Goal: Information Seeking & Learning: Learn about a topic

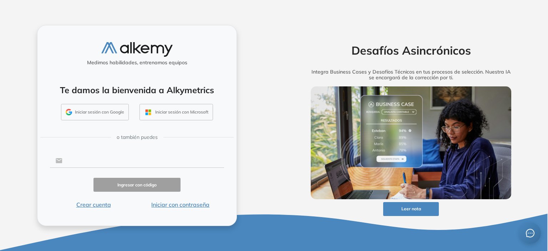
click at [133, 163] on input "text" at bounding box center [143, 161] width 162 height 14
type input "**********"
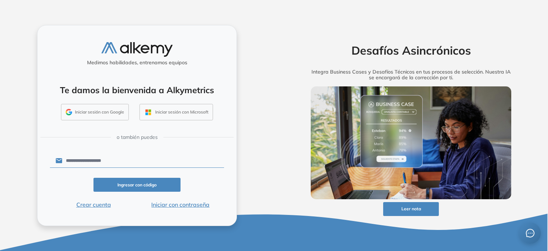
click at [170, 204] on button "Iniciar con contraseña" at bounding box center [180, 204] width 87 height 9
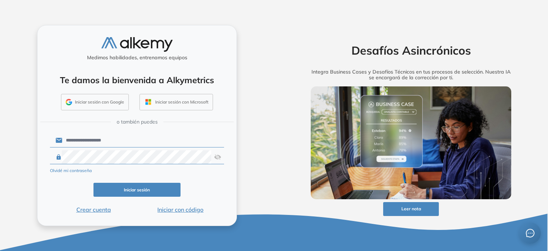
click at [153, 191] on button "Iniciar sesión" at bounding box center [136, 190] width 87 height 14
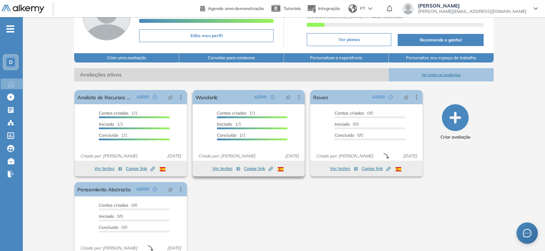
scroll to position [71, 0]
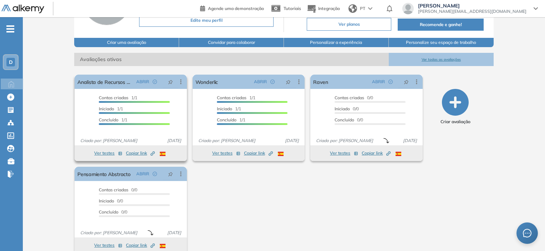
click at [104, 152] on button "Ver testes" at bounding box center [108, 153] width 28 height 9
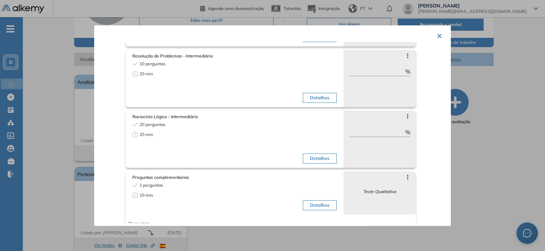
scroll to position [177, 0]
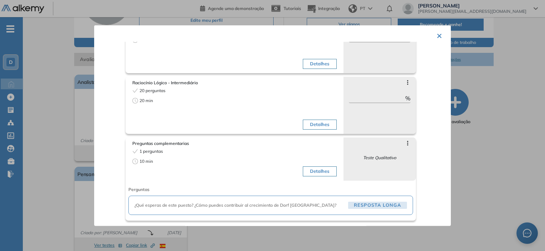
click at [321, 170] on button "Detalhes" at bounding box center [320, 171] width 34 height 10
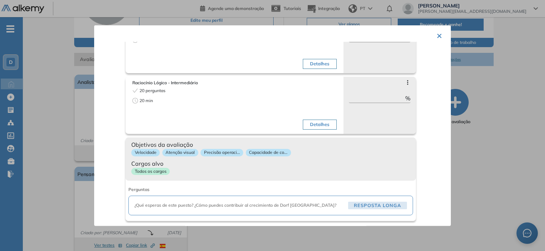
scroll to position [81, 0]
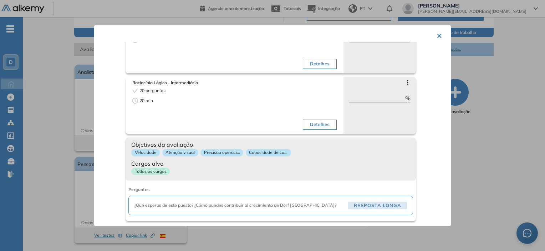
click at [436, 35] on button "×" at bounding box center [439, 35] width 6 height 14
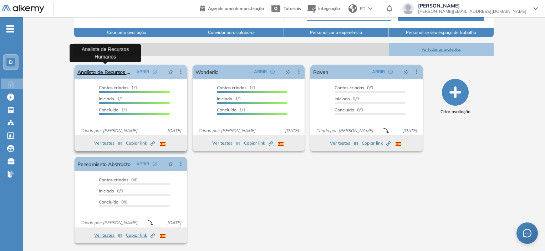
click at [117, 70] on link "Analista de Recursos Humanos" at bounding box center [105, 72] width 56 height 14
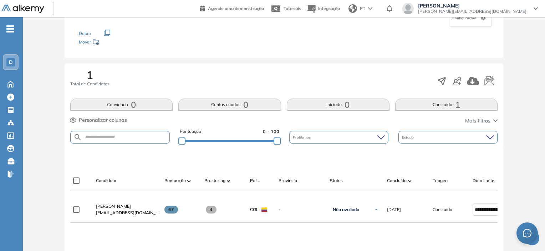
scroll to position [107, 0]
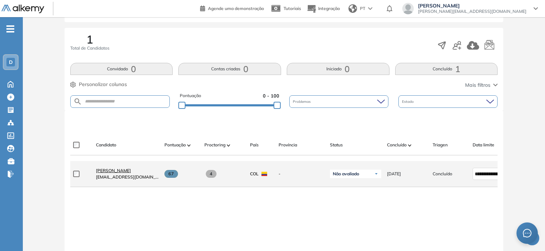
click at [131, 173] on span "[PERSON_NAME]" at bounding box center [113, 170] width 35 height 5
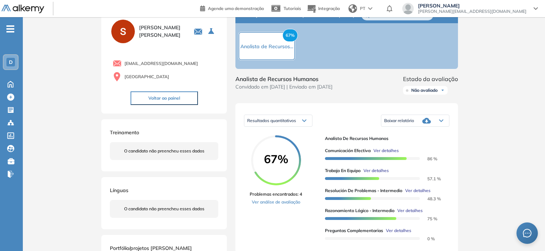
scroll to position [71, 0]
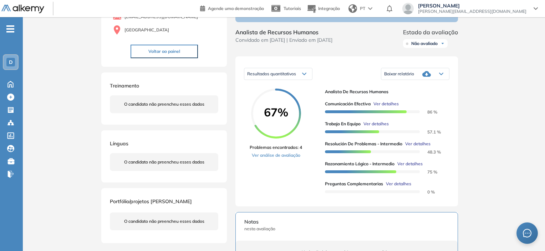
click at [428, 76] on icon at bounding box center [426, 74] width 9 height 6
click at [414, 88] on li "Baixar relatório completo" at bounding box center [407, 84] width 46 height 7
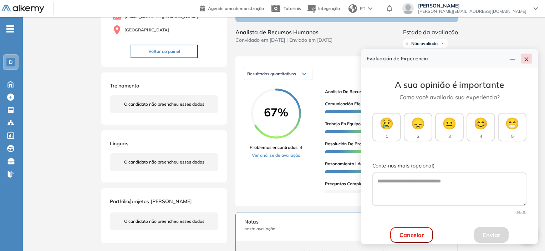
click at [525, 60] on icon "close" at bounding box center [526, 59] width 4 height 4
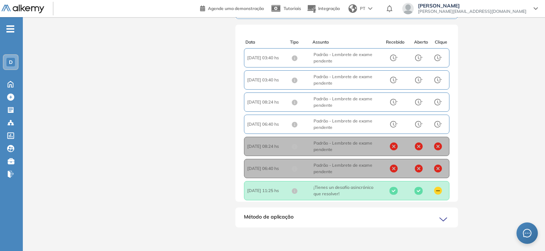
scroll to position [357, 0]
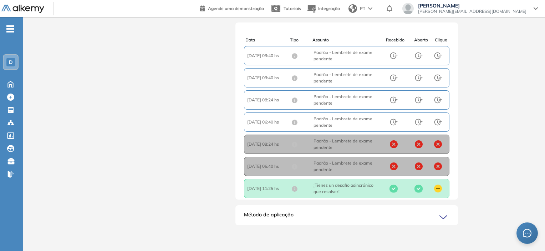
click at [262, 213] on span "Método de aplicação" at bounding box center [269, 216] width 50 height 11
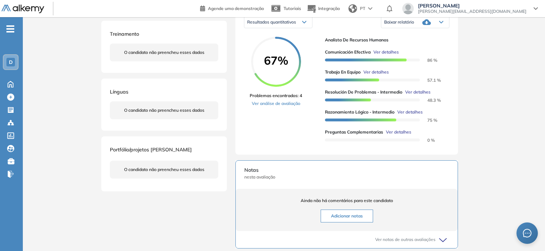
scroll to position [78, 0]
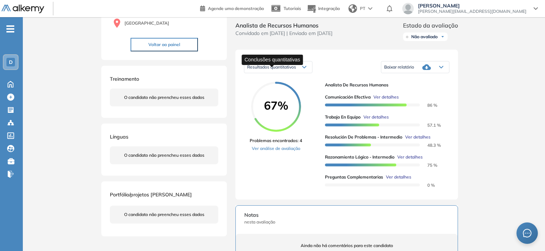
click at [292, 70] on span "Resultados quantitativos" at bounding box center [271, 66] width 49 height 5
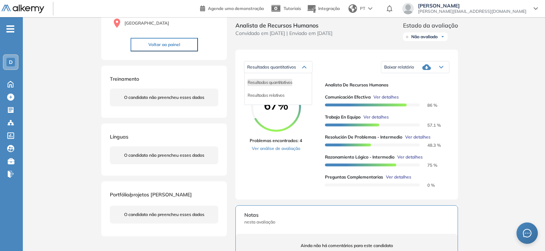
click at [337, 54] on div "Resultados quantitativos Resultados quantitativos Resultados relativos Baixar r…" at bounding box center [346, 125] width 223 height 150
click at [394, 178] on span "Ver detalhes" at bounding box center [398, 177] width 25 height 6
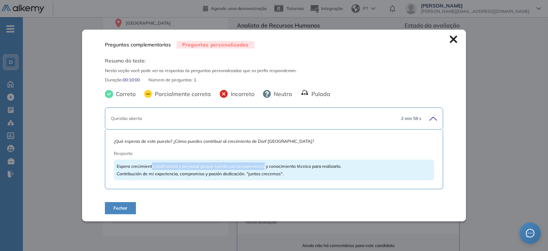
drag, startPoint x: 152, startPoint y: 165, endPoint x: 263, endPoint y: 159, distance: 111.0
click at [263, 159] on div "Espero crecimiento profesional y personal ya que cuento con la experiencia y co…" at bounding box center [274, 169] width 320 height 21
drag, startPoint x: 152, startPoint y: 174, endPoint x: 291, endPoint y: 173, distance: 139.1
click at [291, 173] on div "Espero crecimiento profesional y personal ya que cuento con la experiencia y co…" at bounding box center [274, 169] width 320 height 21
click at [295, 173] on div "Espero crecimiento profesional y personal ya que cuento con la experiencia y co…" at bounding box center [274, 169] width 320 height 21
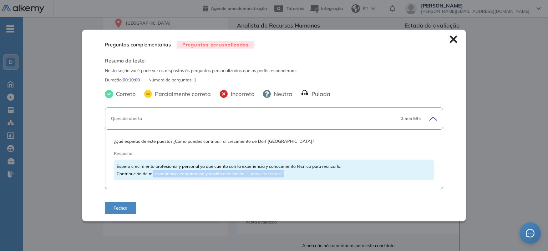
click at [297, 170] on div "Espero crecimiento profesional y personal ya que cuento con la experiencia y co…" at bounding box center [274, 169] width 320 height 21
click at [450, 40] on icon at bounding box center [452, 39] width 7 height 7
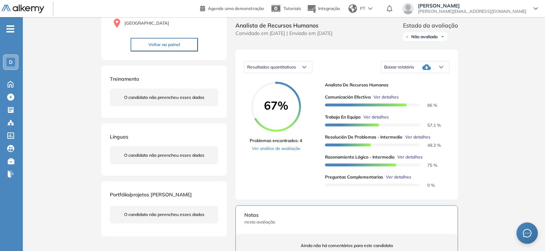
click at [82, 119] on div "Inicio Alkymetrics Avaliações Dashboard Candidato Duração : 00:00:00 Número de …" at bounding box center [284, 254] width 522 height 630
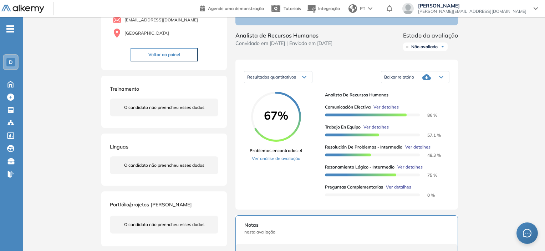
scroll to position [0, 0]
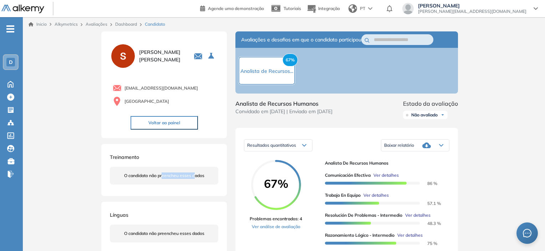
drag, startPoint x: 162, startPoint y: 177, endPoint x: 194, endPoint y: 168, distance: 34.0
click at [194, 168] on div "O candidato não preencheu esses dados" at bounding box center [164, 176] width 108 height 18
click at [131, 22] on link "Dashboard" at bounding box center [126, 23] width 22 height 5
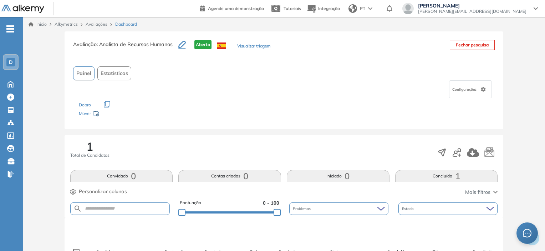
click at [106, 73] on span "Estatísticas" at bounding box center [114, 73] width 27 height 7
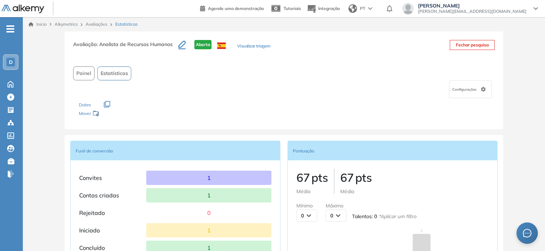
click at [86, 72] on span "Painel" at bounding box center [83, 73] width 15 height 7
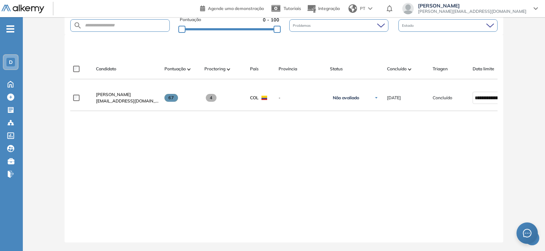
scroll to position [188, 0]
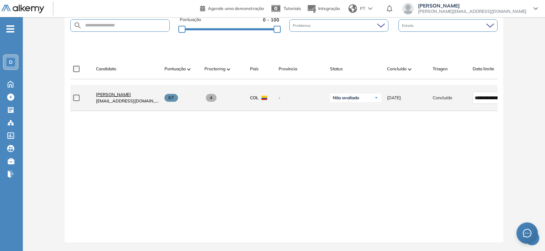
click at [131, 92] on span "[PERSON_NAME]" at bounding box center [113, 94] width 35 height 5
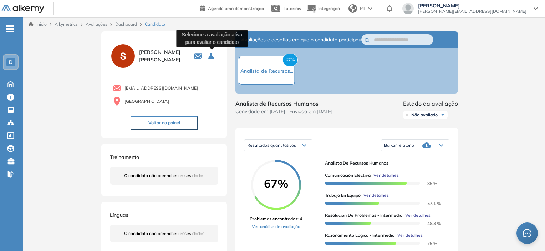
click at [210, 55] on icon "Selecione a avaliação ativa para avaliar o candidato" at bounding box center [211, 55] width 7 height 7
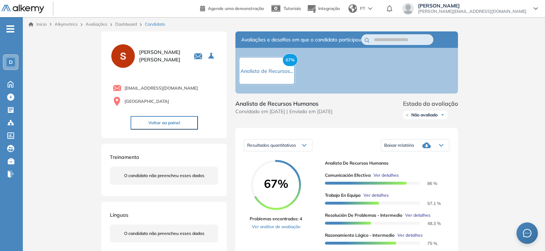
click at [147, 125] on button "Voltar ao painel" at bounding box center [164, 123] width 67 height 14
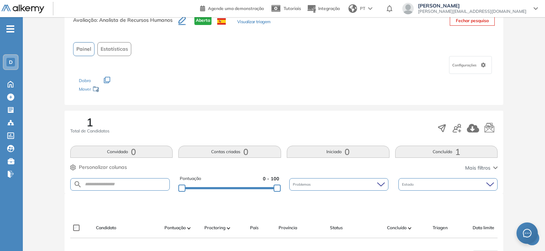
scroll to position [71, 0]
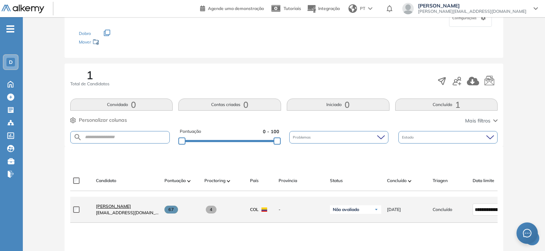
click at [129, 209] on span "[PERSON_NAME]" at bounding box center [113, 205] width 35 height 5
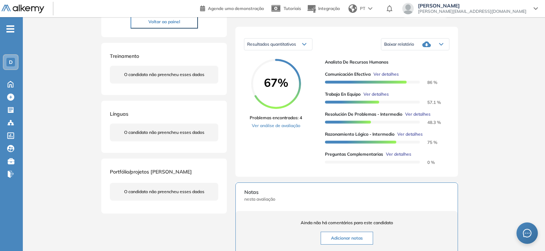
scroll to position [107, 0]
